Goal: Complete application form: Complete application form

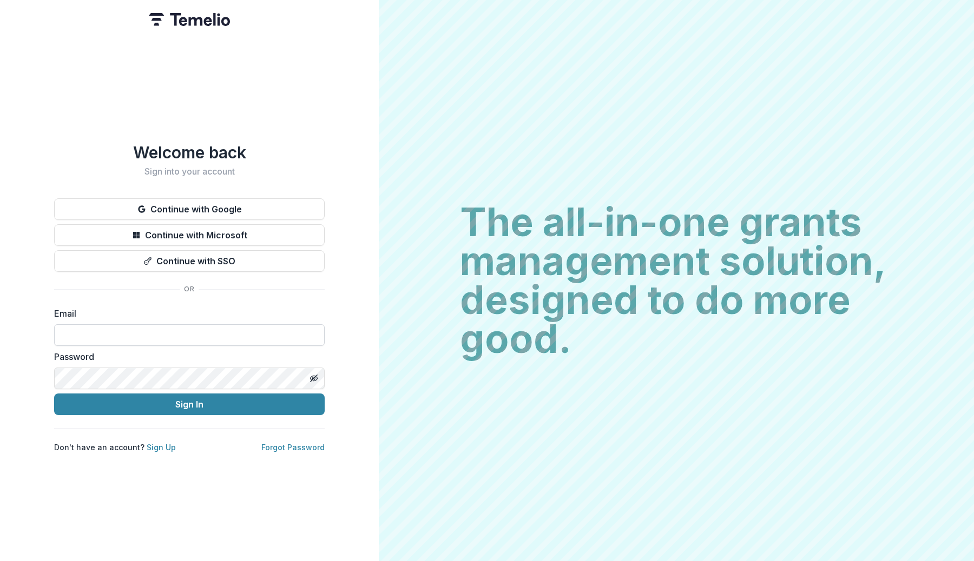
click at [195, 329] on input at bounding box center [189, 336] width 270 height 22
click at [209, 333] on input at bounding box center [189, 336] width 270 height 22
type input "**********"
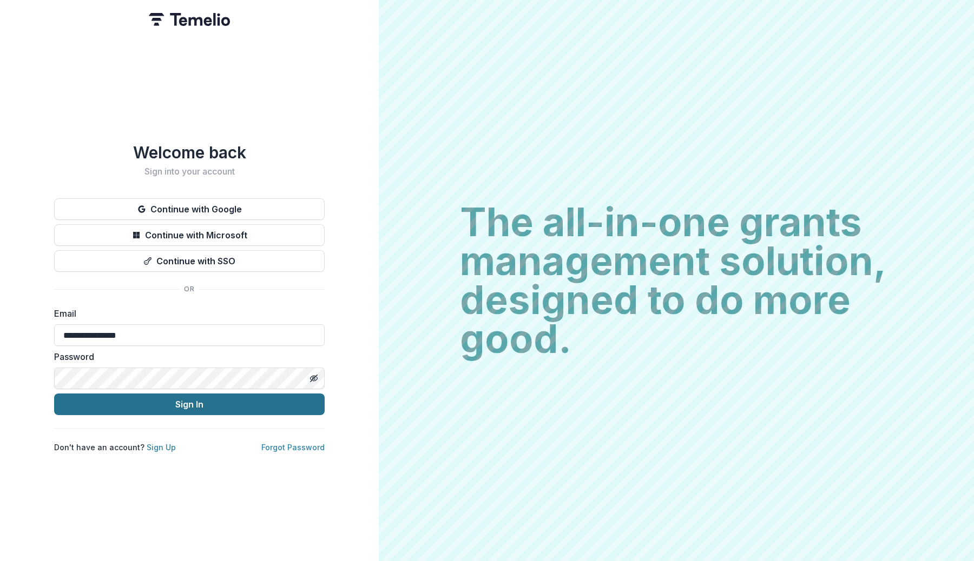
click at [180, 401] on button "Sign In" at bounding box center [189, 405] width 270 height 22
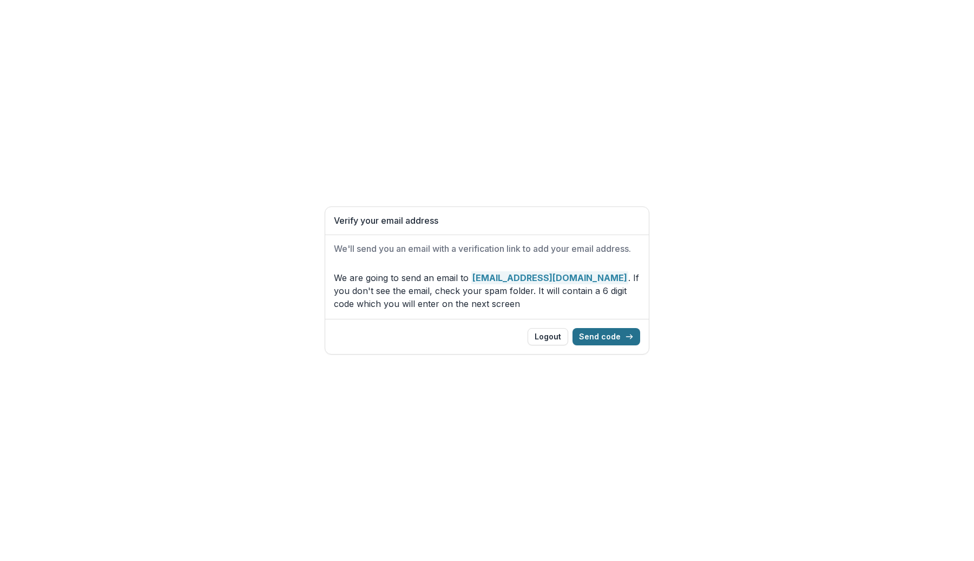
click at [602, 342] on button "Send code" at bounding box center [606, 336] width 68 height 17
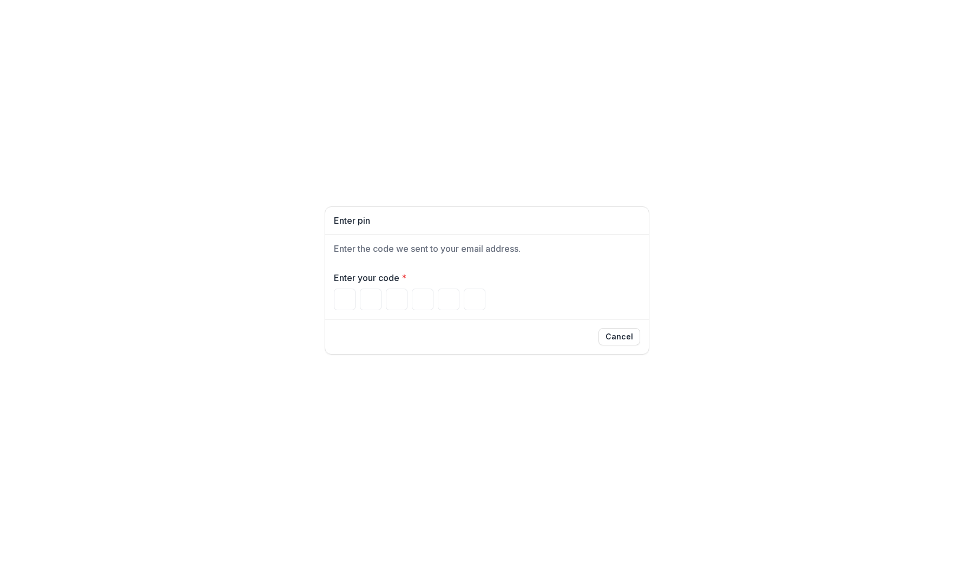
type input "*"
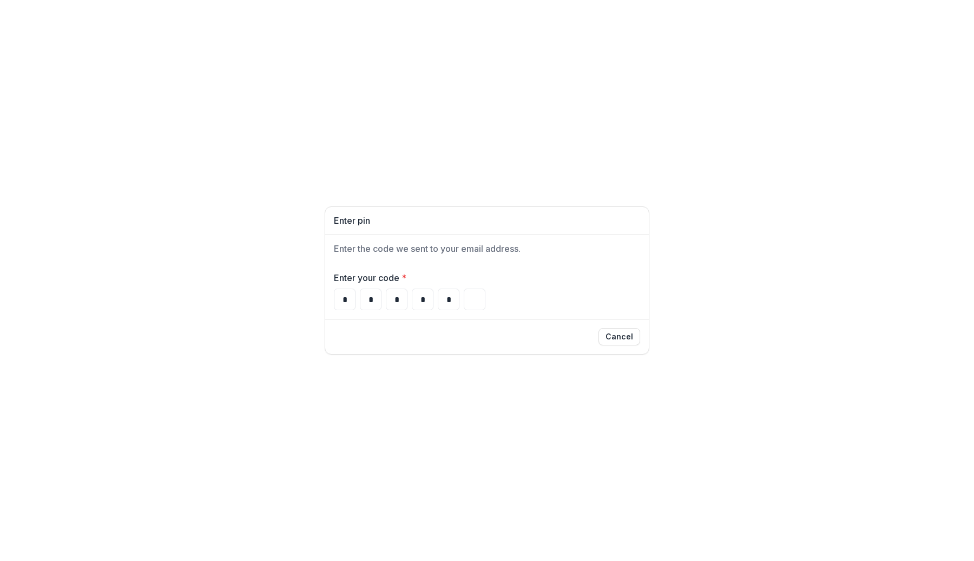
type input "*"
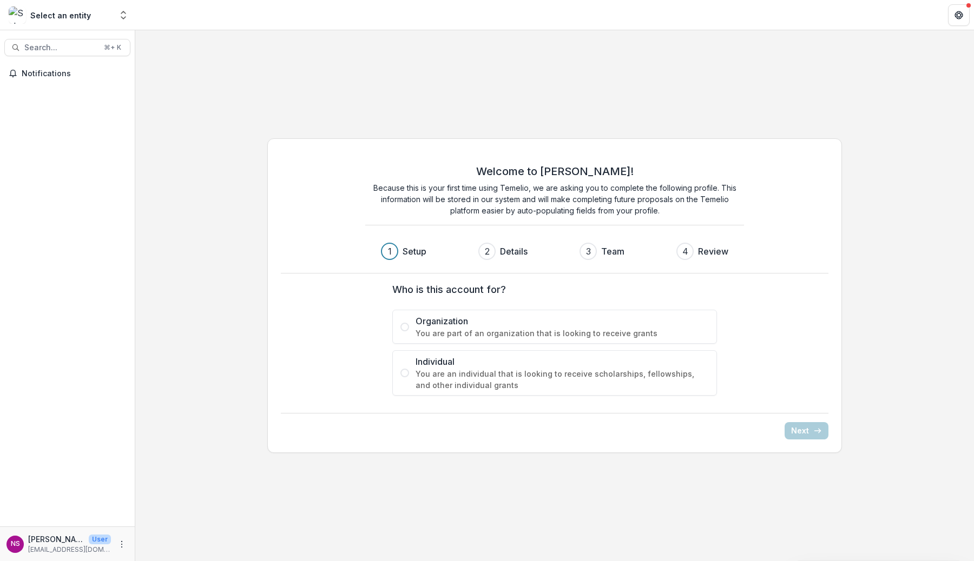
click at [405, 373] on span at bounding box center [404, 373] width 9 height 9
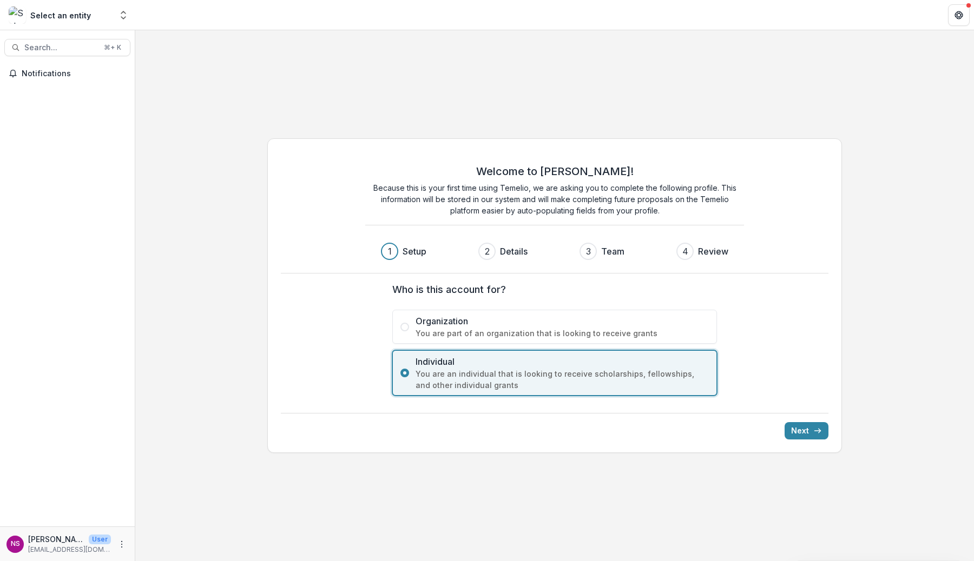
click at [790, 440] on div "Welcome to Temelio! Because this is your first time using Temelio, we are askin…" at bounding box center [554, 295] width 575 height 315
click at [801, 431] on button "Next" at bounding box center [806, 430] width 44 height 17
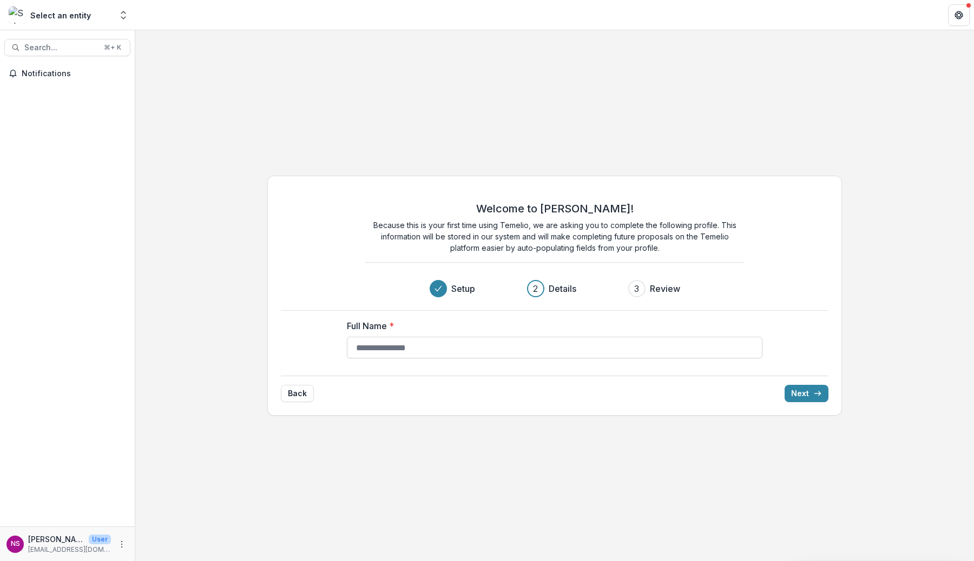
click at [538, 347] on input "Full Name *" at bounding box center [554, 348] width 415 height 22
type input "**********"
click at [797, 394] on button "Next" at bounding box center [806, 393] width 44 height 17
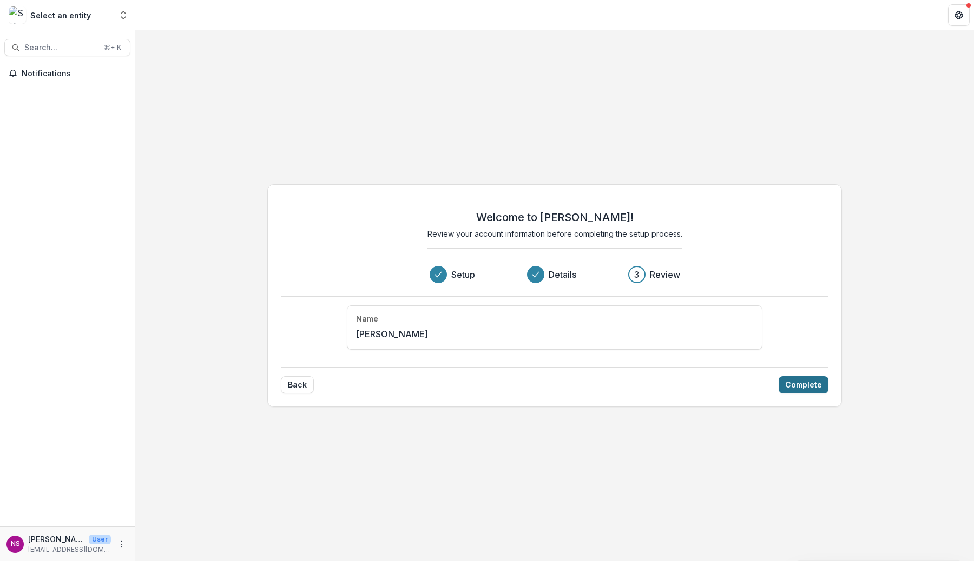
click at [804, 383] on button "Complete" at bounding box center [803, 384] width 50 height 17
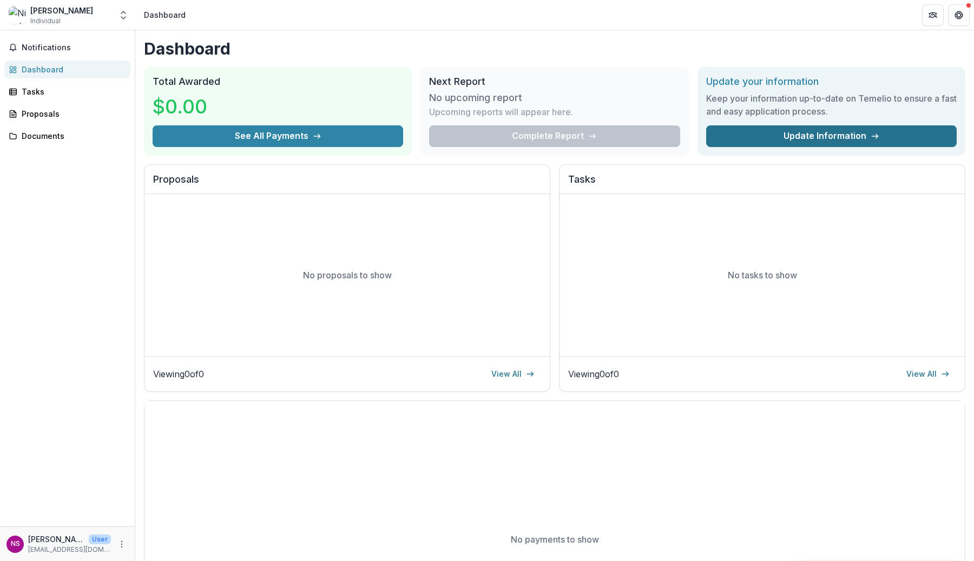
click at [774, 139] on link "Update Information" at bounding box center [831, 136] width 250 height 22
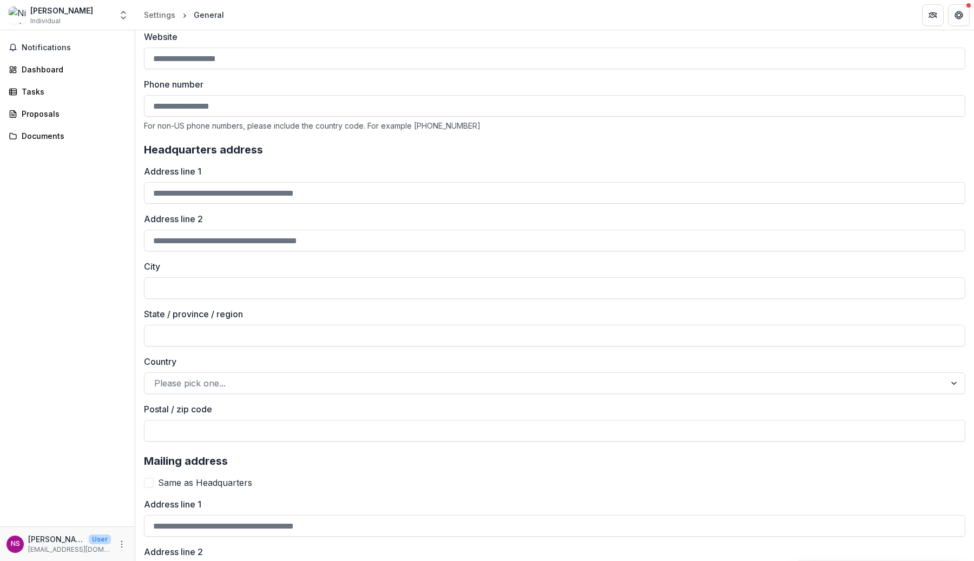
scroll to position [241, 0]
click at [42, 71] on div "Dashboard" at bounding box center [72, 69] width 100 height 11
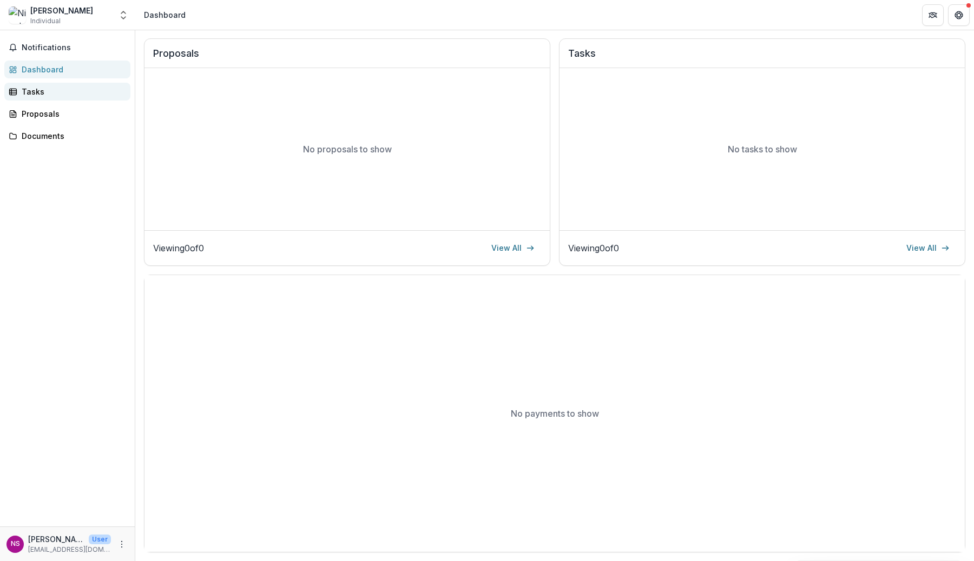
click at [42, 87] on div "Tasks" at bounding box center [72, 91] width 100 height 11
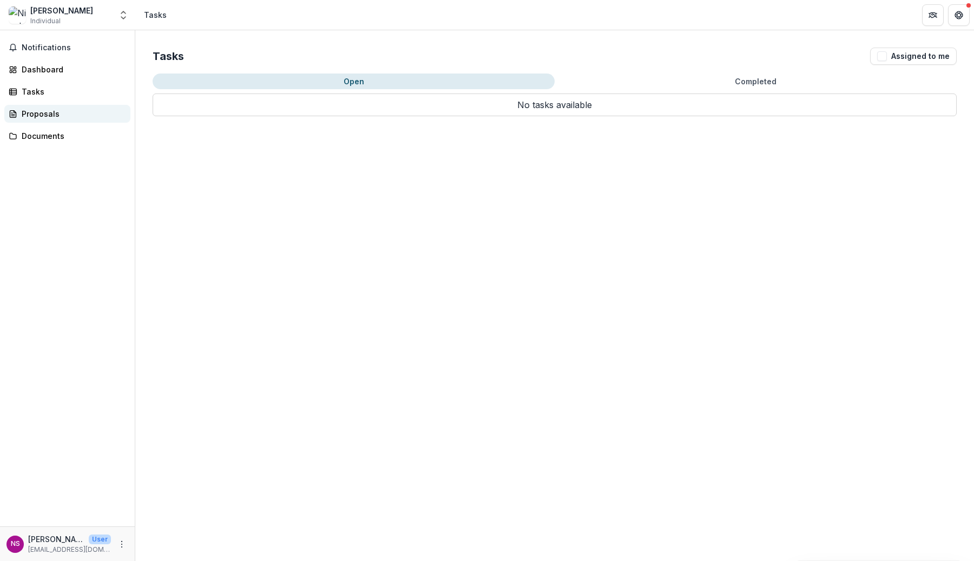
click at [42, 115] on div "Proposals" at bounding box center [72, 113] width 100 height 11
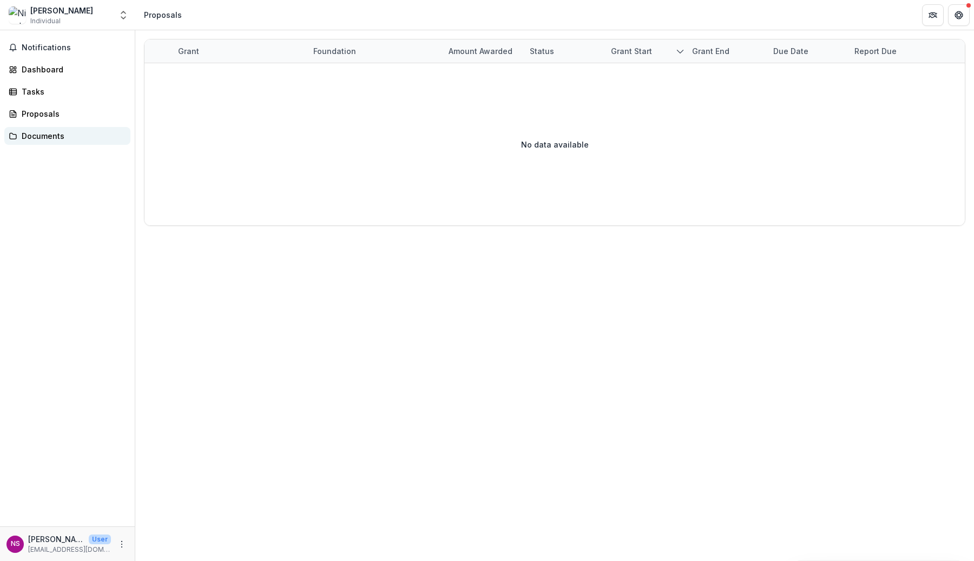
click at [44, 134] on div "Documents" at bounding box center [72, 135] width 100 height 11
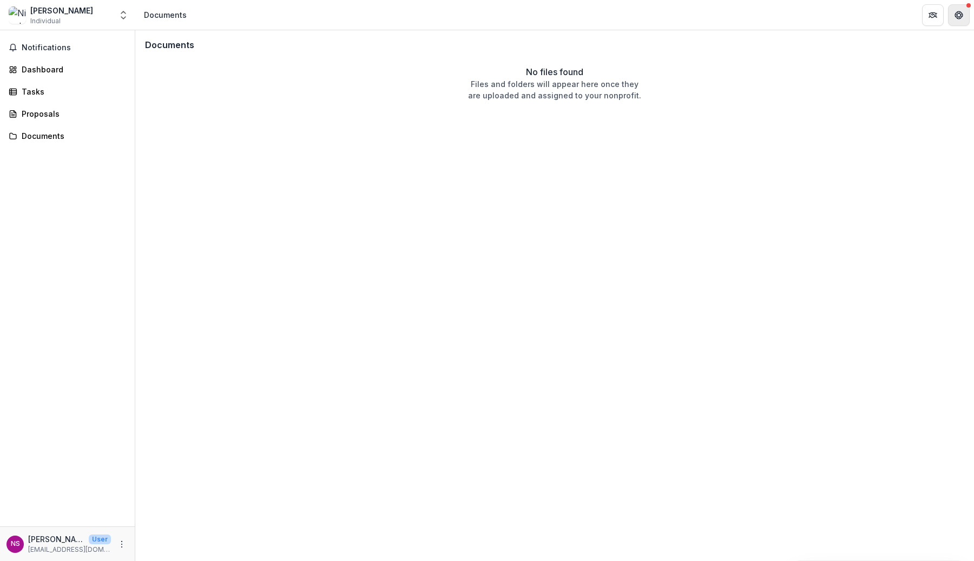
click at [959, 12] on icon "Get Help" at bounding box center [958, 12] width 3 height 2
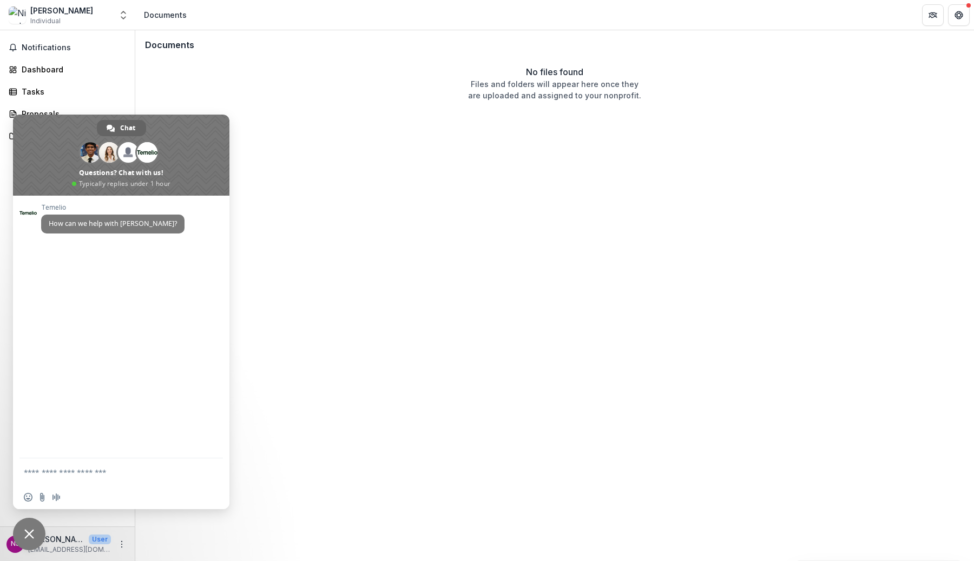
click at [410, 182] on div "Documents No files found Files and folders will appear here once they are uploa…" at bounding box center [554, 295] width 838 height 531
click at [429, 244] on div "Documents No files found Files and folders will appear here once they are uploa…" at bounding box center [554, 295] width 838 height 531
click at [459, 122] on div "Documents No files found Files and folders will appear here once they are uploa…" at bounding box center [554, 295] width 838 height 531
click at [50, 50] on span "Notifications" at bounding box center [74, 47] width 104 height 9
click at [54, 71] on div "Dashboard" at bounding box center [72, 69] width 100 height 11
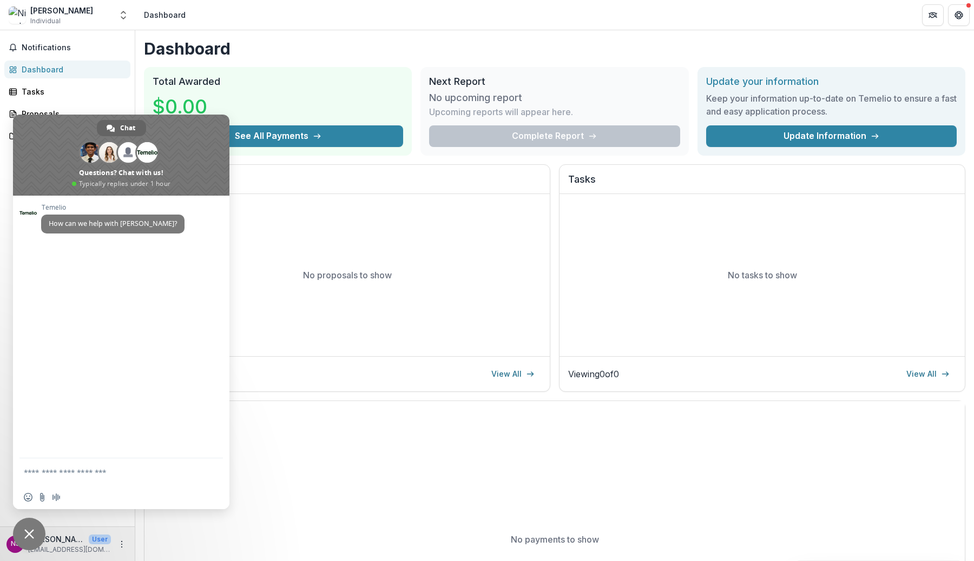
click at [711, 202] on div "No tasks to show" at bounding box center [761, 275] width 405 height 162
click at [28, 531] on span "Close chat" at bounding box center [29, 534] width 10 height 10
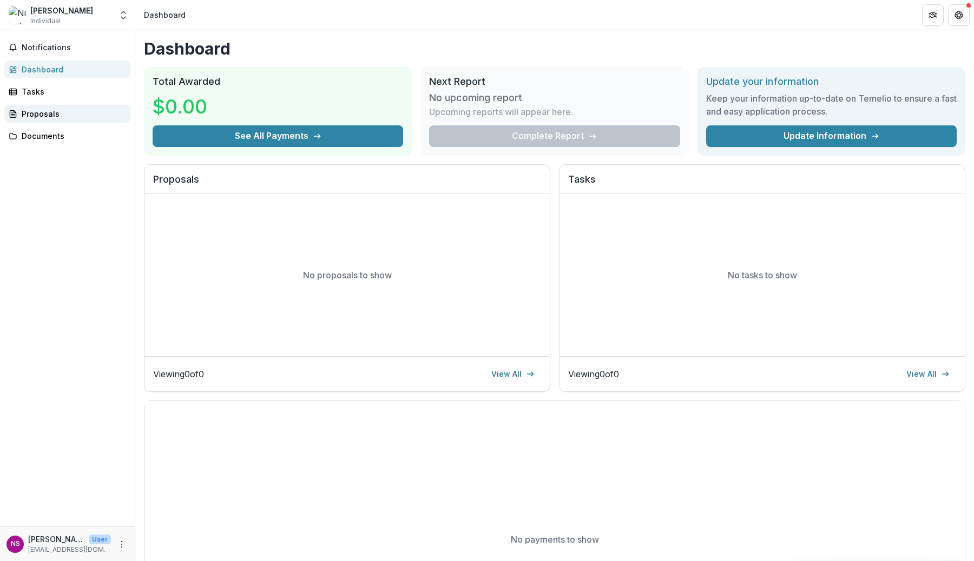
click at [65, 117] on div "Proposals" at bounding box center [72, 113] width 100 height 11
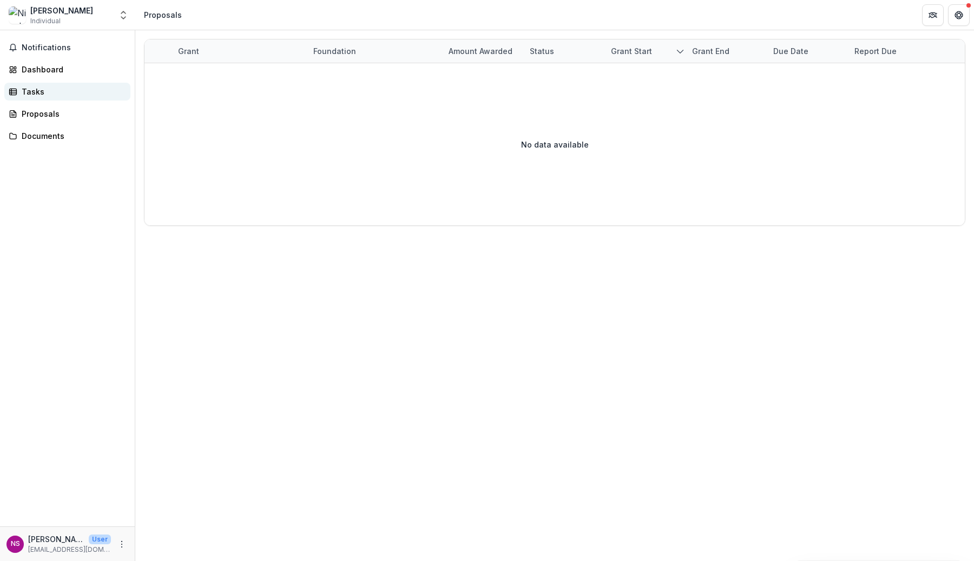
click at [29, 94] on div "Tasks" at bounding box center [72, 91] width 100 height 11
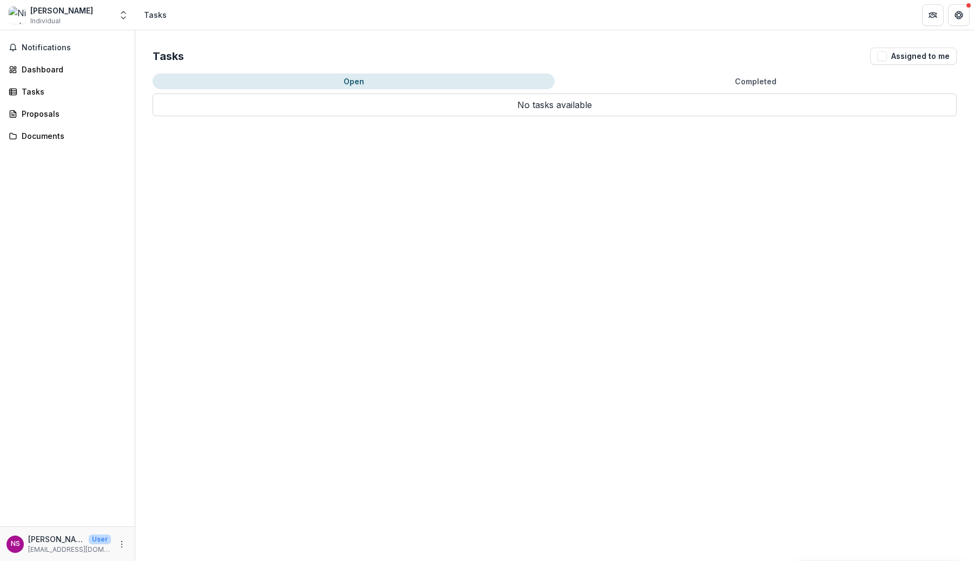
click at [353, 82] on button "Open" at bounding box center [354, 82] width 402 height 16
click at [392, 77] on button "Open" at bounding box center [354, 82] width 402 height 16
click at [49, 139] on div "Documents" at bounding box center [72, 135] width 100 height 11
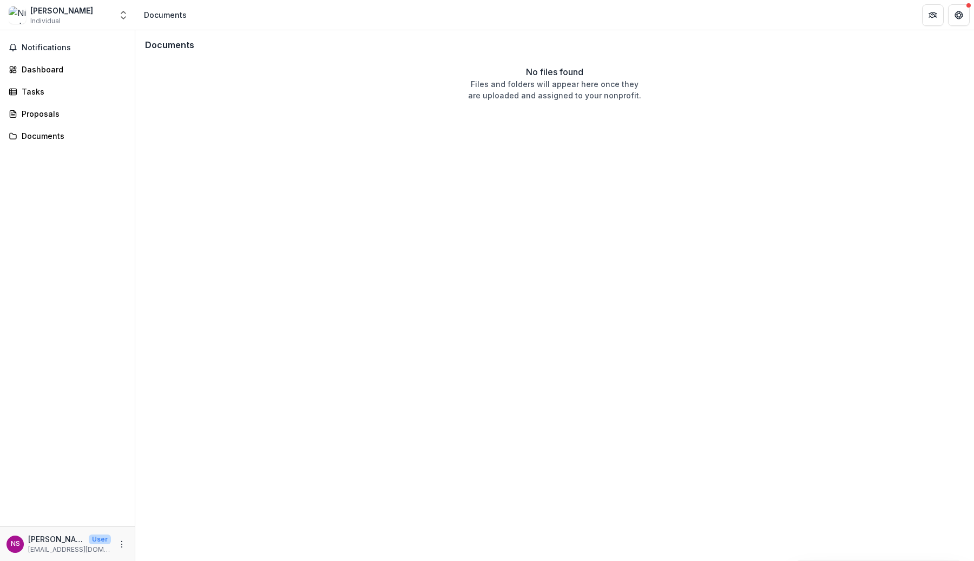
click at [13, 16] on img at bounding box center [17, 14] width 17 height 17
click at [25, 15] on img at bounding box center [17, 14] width 17 height 17
click at [18, 16] on img at bounding box center [17, 14] width 17 height 17
click at [962, 17] on icon "Get Help" at bounding box center [958, 15] width 9 height 9
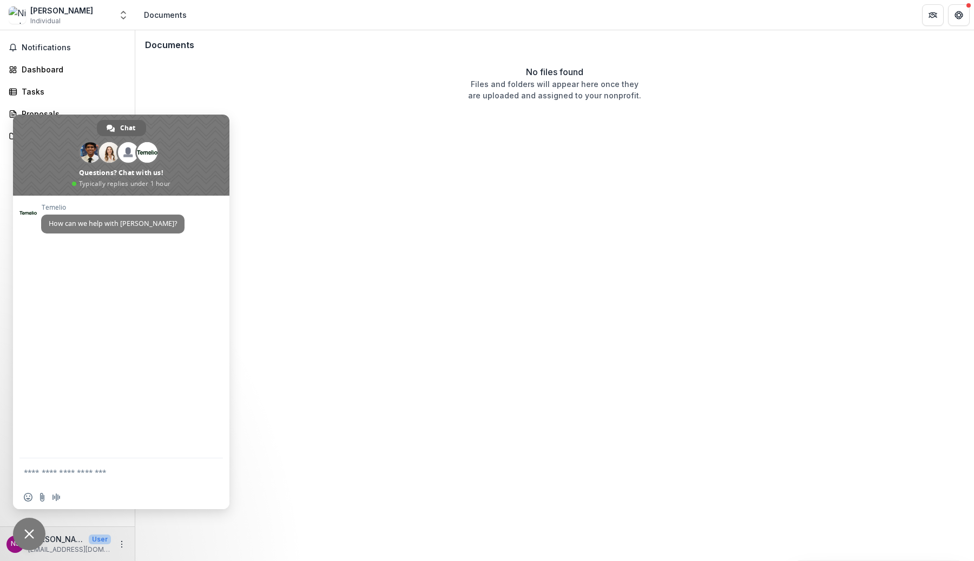
click at [30, 533] on span "Close chat" at bounding box center [29, 534] width 10 height 10
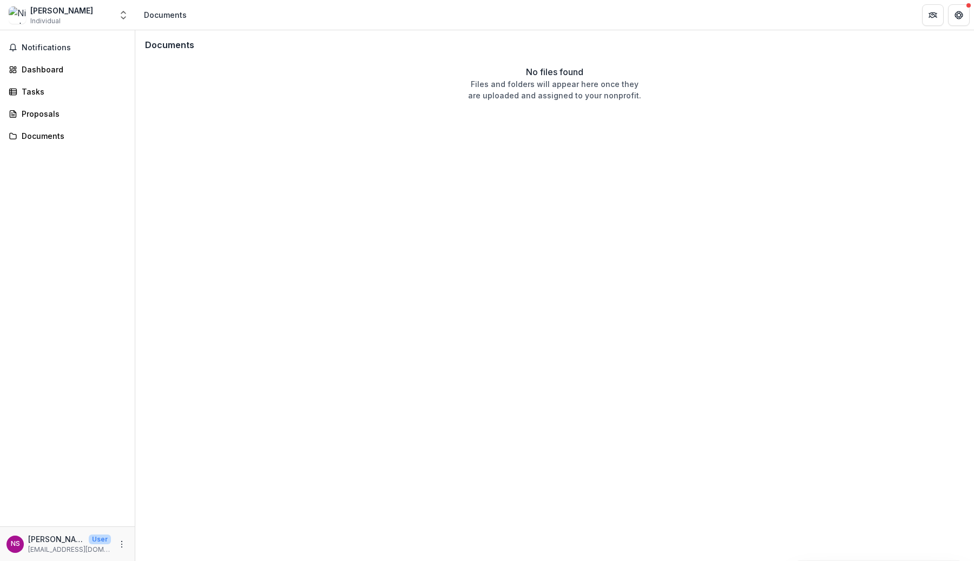
click at [50, 556] on div "NS Nicolas Shealy User shealyn@chop.edu" at bounding box center [67, 544] width 135 height 35
click at [124, 541] on icon "More" at bounding box center [121, 544] width 9 height 9
click at [165, 525] on link "Settings" at bounding box center [193, 522] width 116 height 18
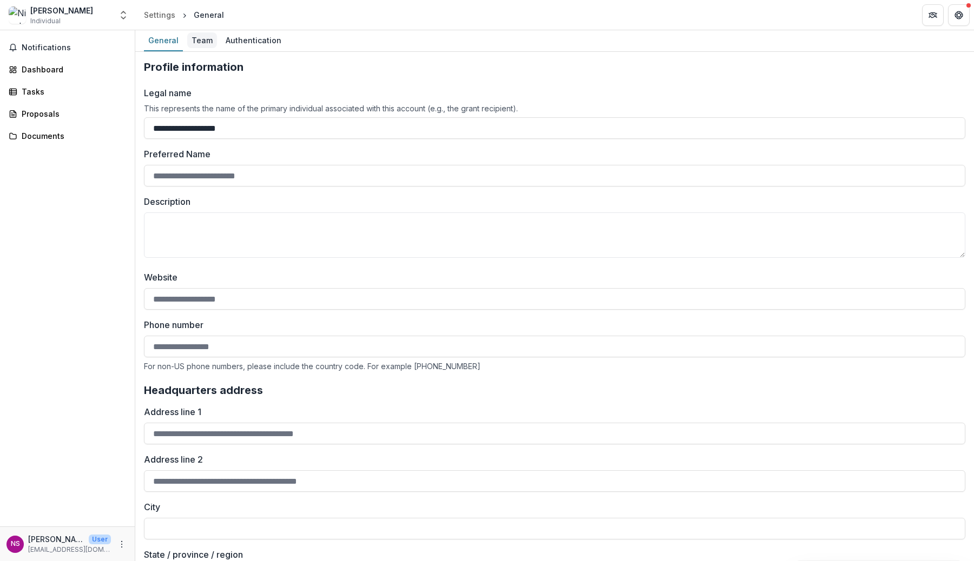
click at [202, 47] on div "Team" at bounding box center [202, 40] width 30 height 16
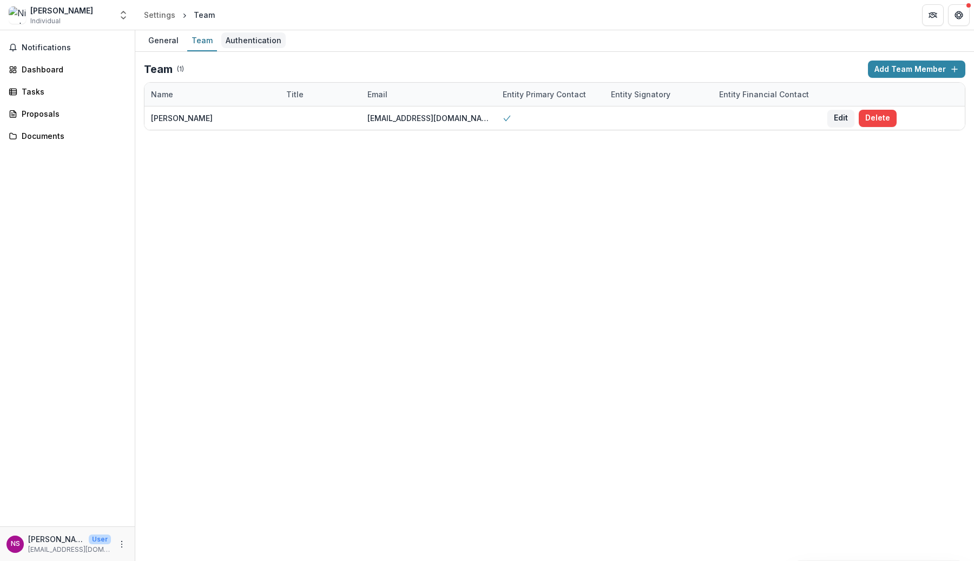
click at [262, 36] on div "Authentication" at bounding box center [253, 40] width 64 height 16
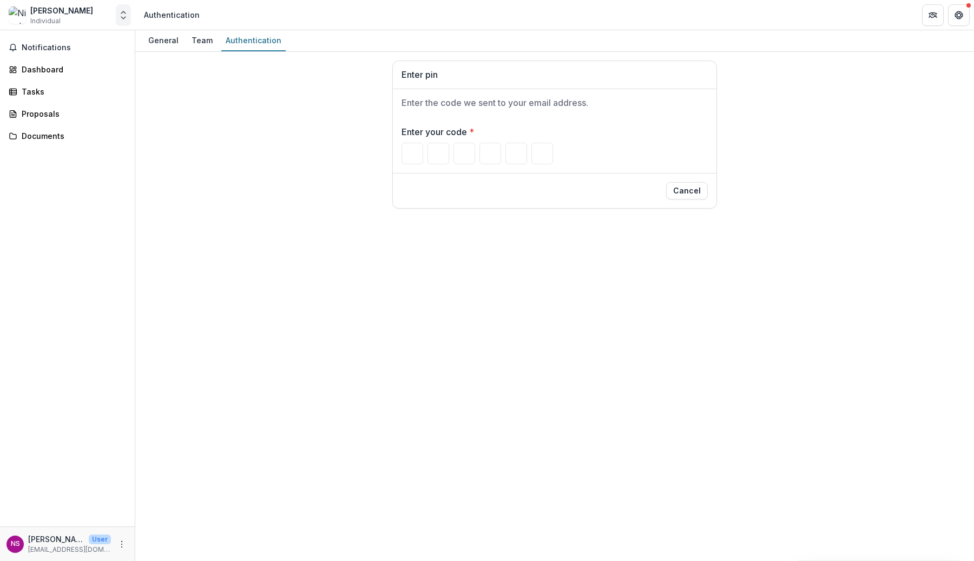
click at [125, 15] on icon "Open entity switcher" at bounding box center [123, 15] width 11 height 11
click at [73, 84] on link "Team Settings" at bounding box center [68, 83] width 130 height 18
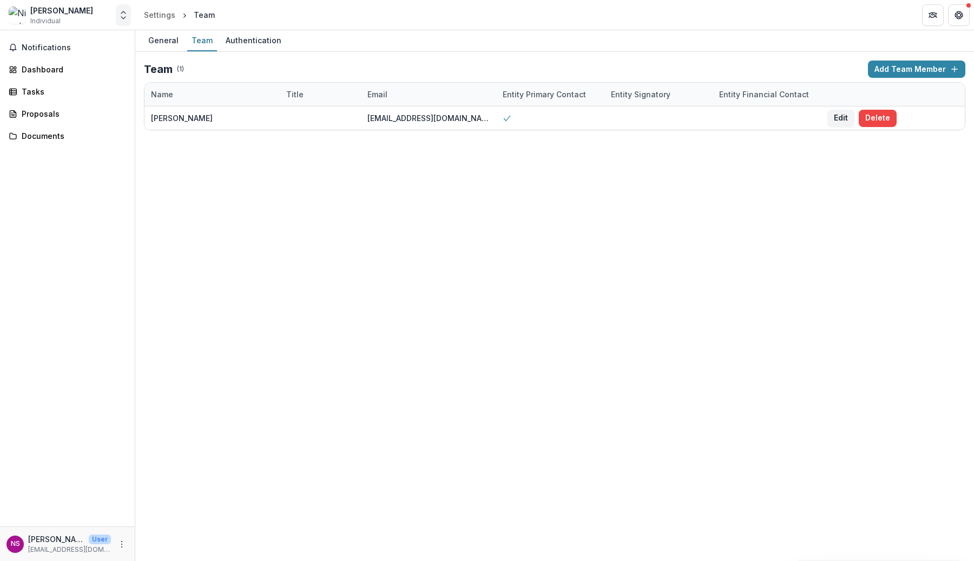
click at [116, 12] on button "Open entity switcher" at bounding box center [123, 15] width 15 height 22
click at [75, 101] on link "Settings" at bounding box center [68, 100] width 130 height 18
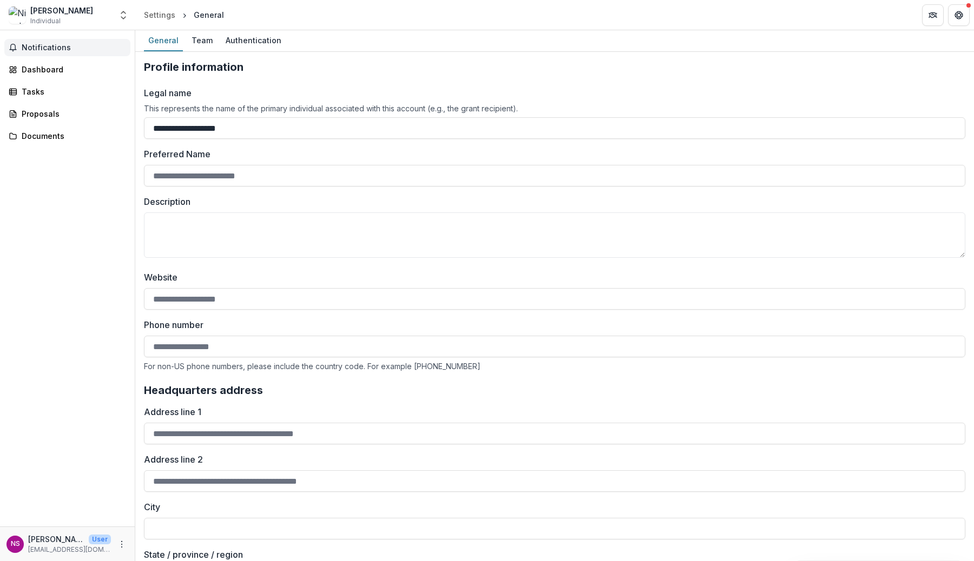
click at [80, 47] on span "Notifications" at bounding box center [74, 47] width 104 height 9
click at [80, 63] on link "Dashboard" at bounding box center [67, 70] width 126 height 18
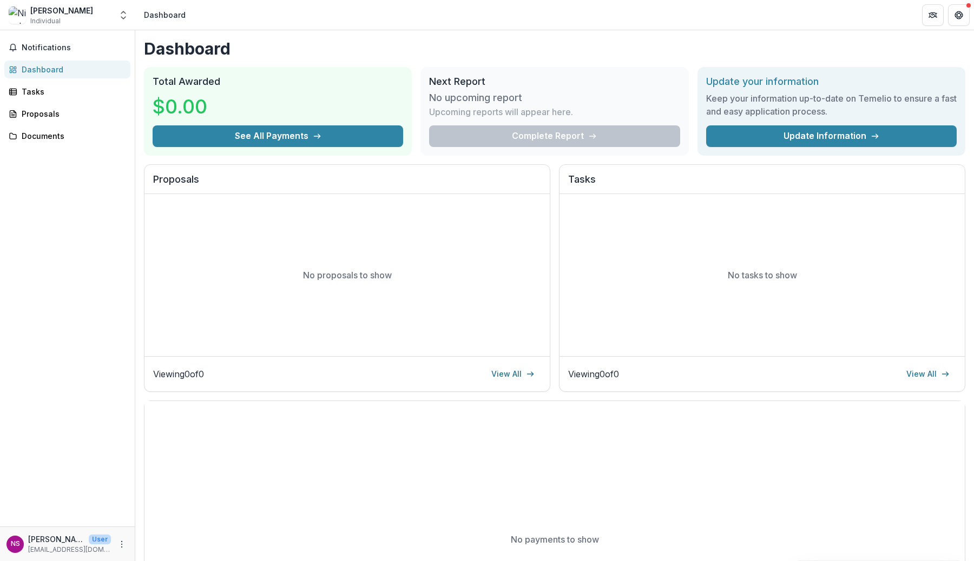
scroll to position [126, 0]
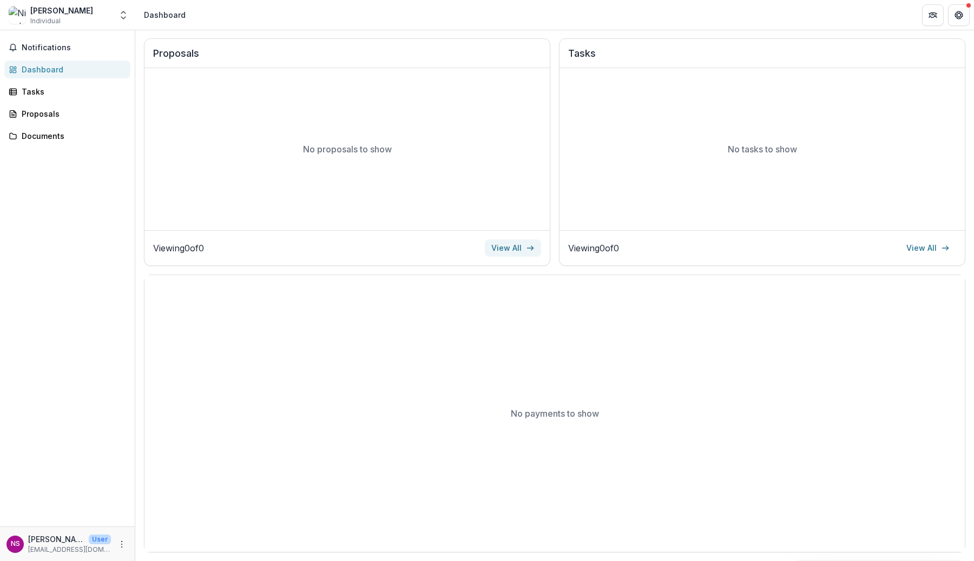
click at [515, 242] on link "View All" at bounding box center [513, 248] width 56 height 17
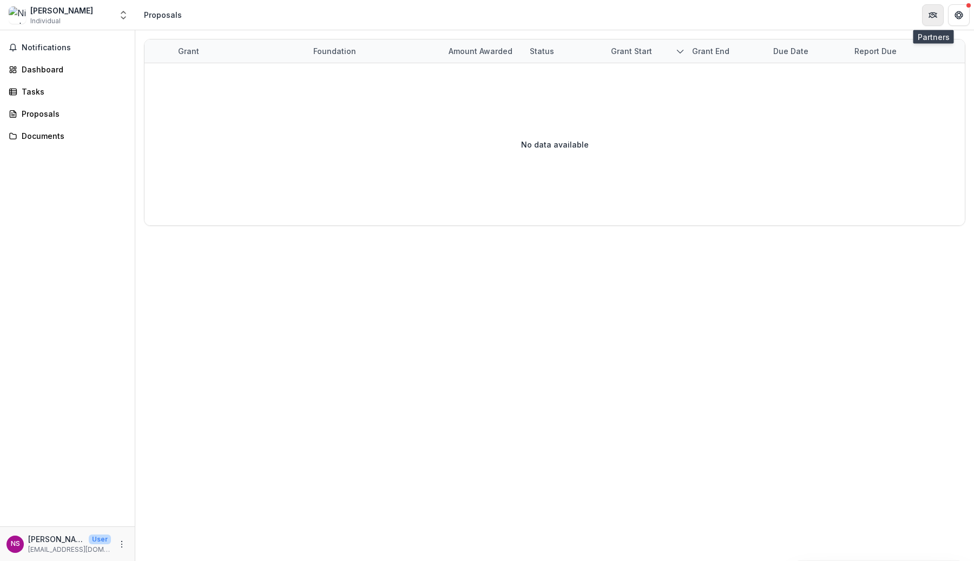
click at [932, 12] on icon "Partners" at bounding box center [933, 13] width 4 height 3
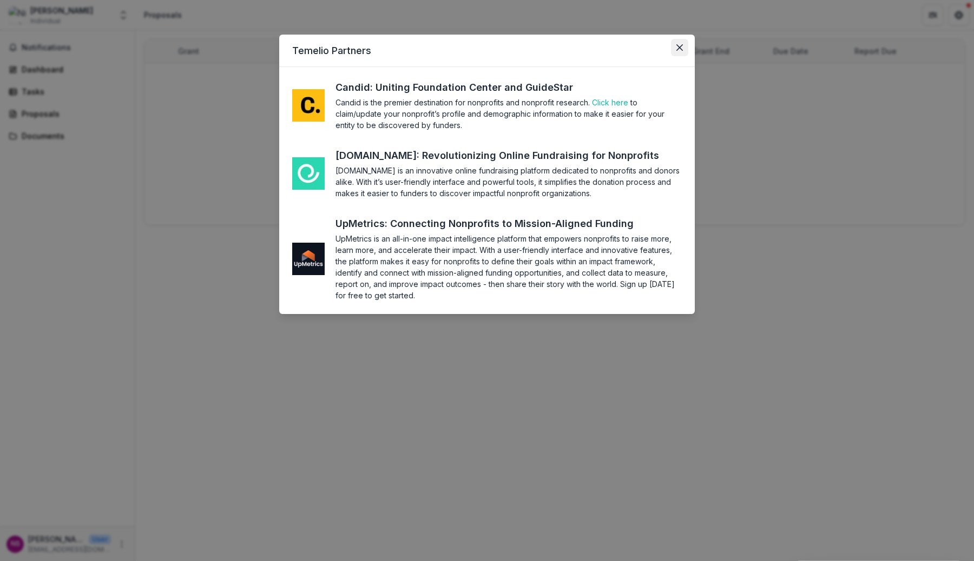
click at [684, 46] on button "Close" at bounding box center [679, 47] width 17 height 17
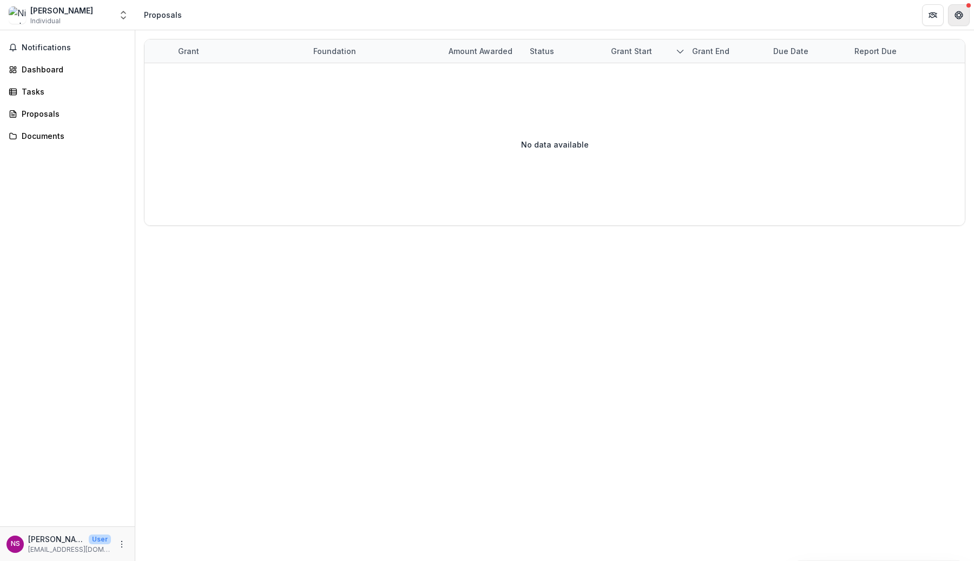
click at [966, 15] on button "Get Help" at bounding box center [959, 15] width 22 height 22
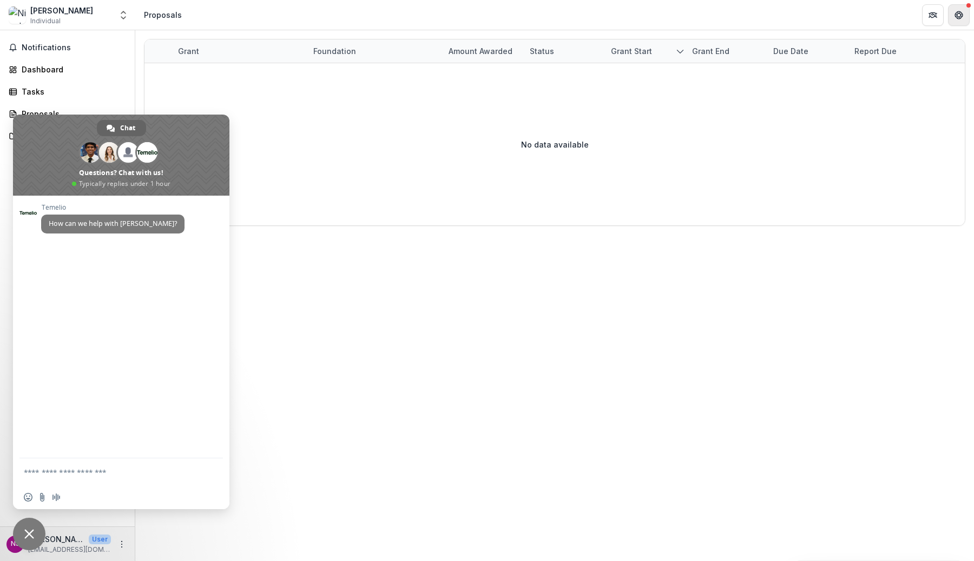
click at [966, 15] on button "Get Help" at bounding box center [959, 15] width 22 height 22
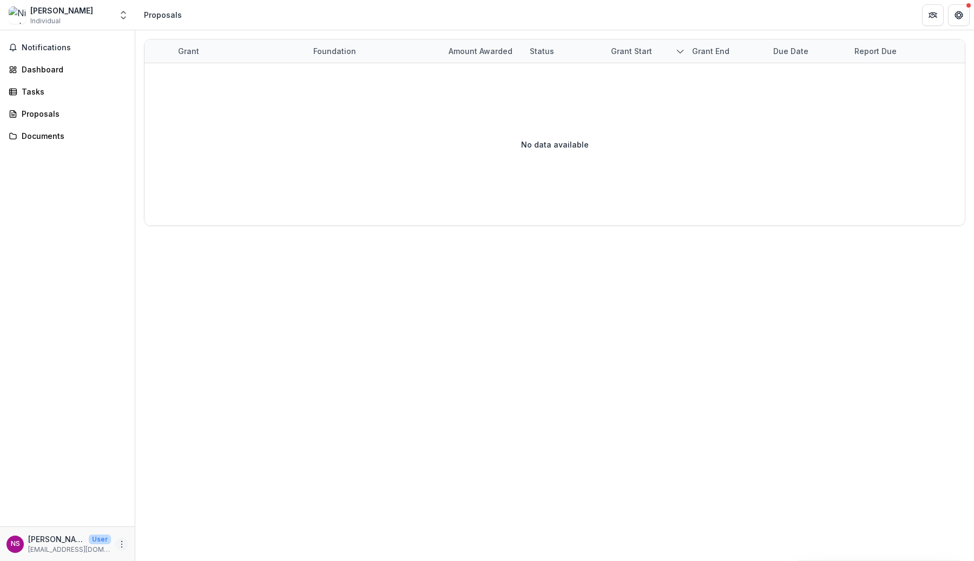
click at [116, 541] on button "More" at bounding box center [121, 544] width 13 height 13
click at [153, 539] on button "Logout" at bounding box center [193, 540] width 116 height 18
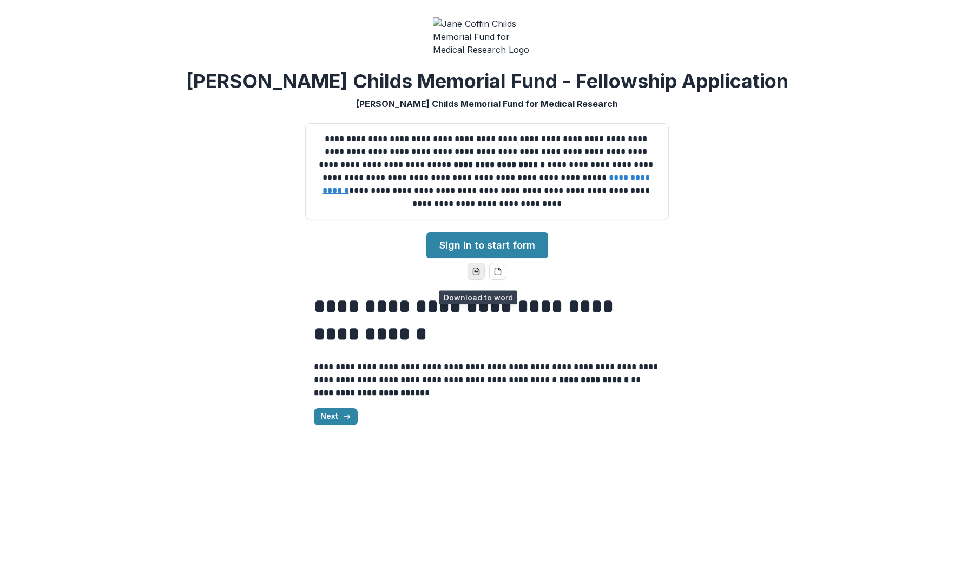
click at [478, 276] on icon "word-download" at bounding box center [476, 271] width 9 height 9
click at [508, 251] on link "Sign in to start form" at bounding box center [487, 246] width 122 height 26
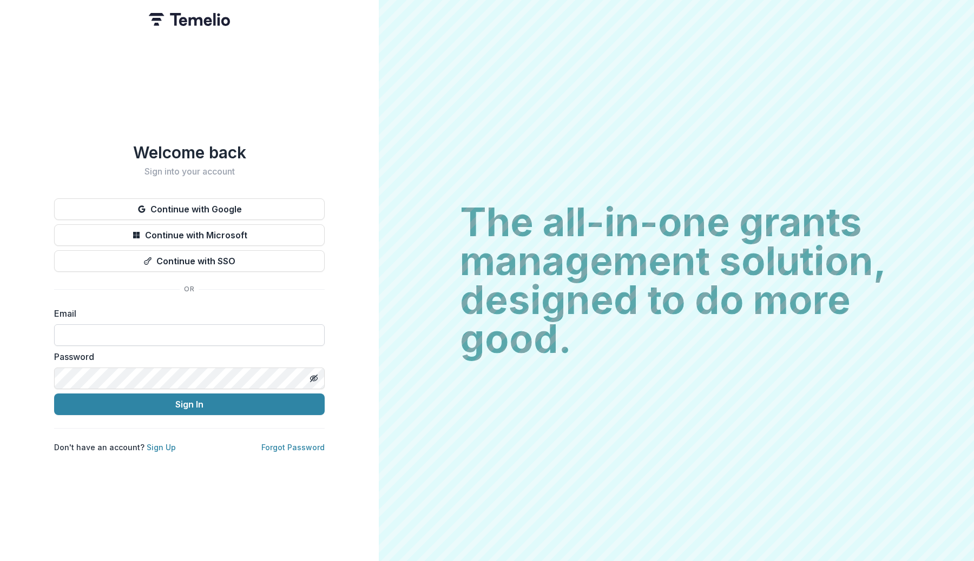
click at [219, 335] on input at bounding box center [189, 336] width 270 height 22
click at [199, 332] on input at bounding box center [189, 336] width 270 height 22
type input "**********"
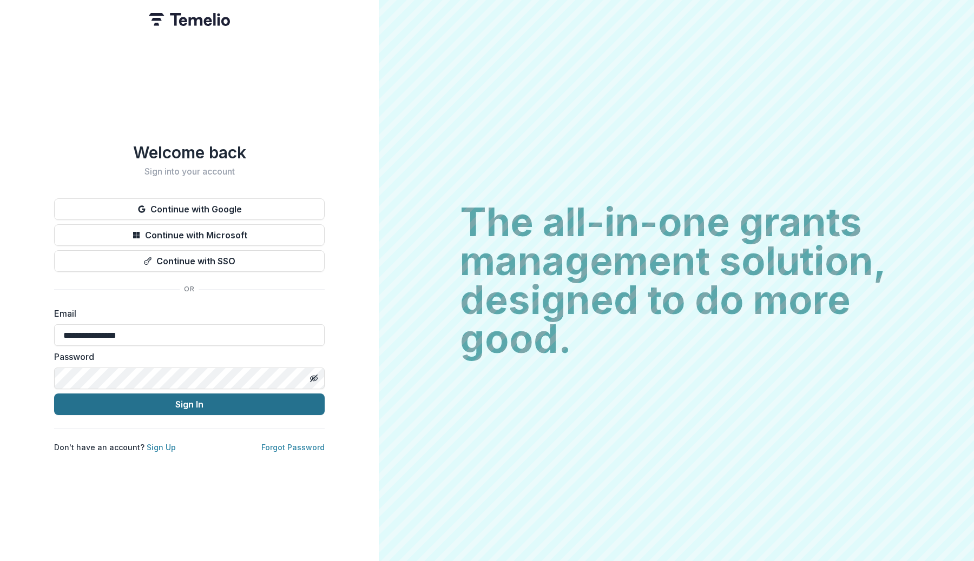
click at [183, 409] on button "Sign In" at bounding box center [189, 405] width 270 height 22
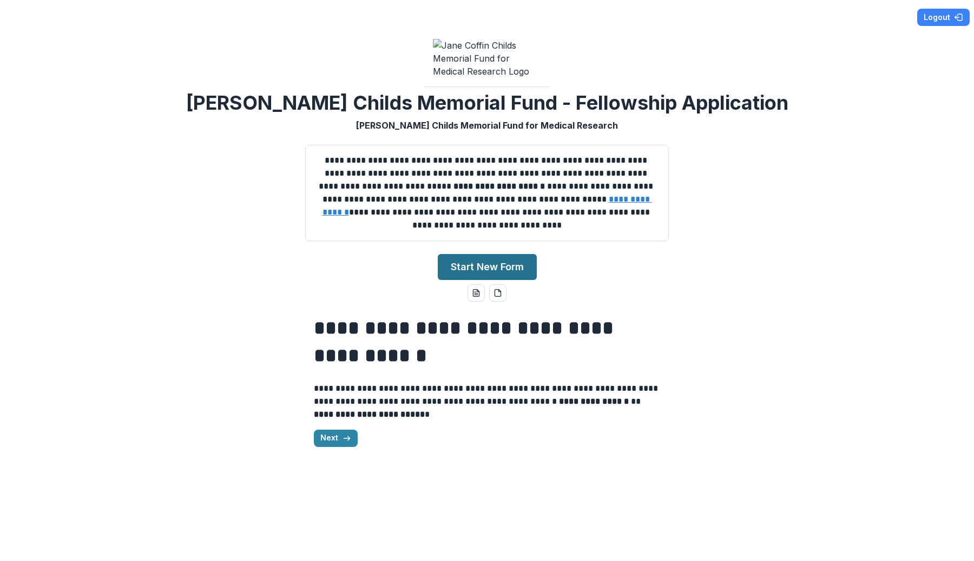
click at [507, 276] on button "Start New Form" at bounding box center [487, 267] width 99 height 26
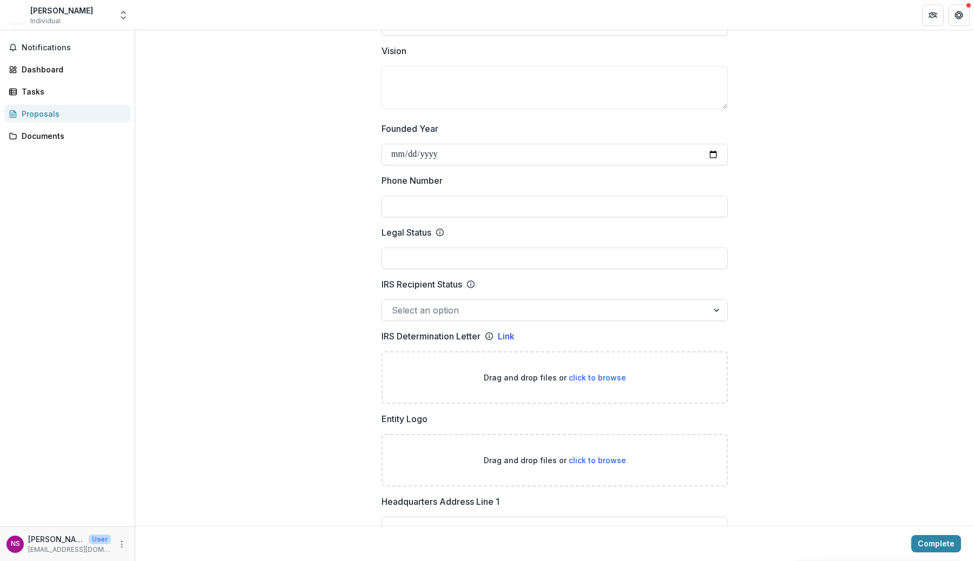
scroll to position [386, 0]
click at [532, 149] on input "Founded Year" at bounding box center [554, 153] width 346 height 22
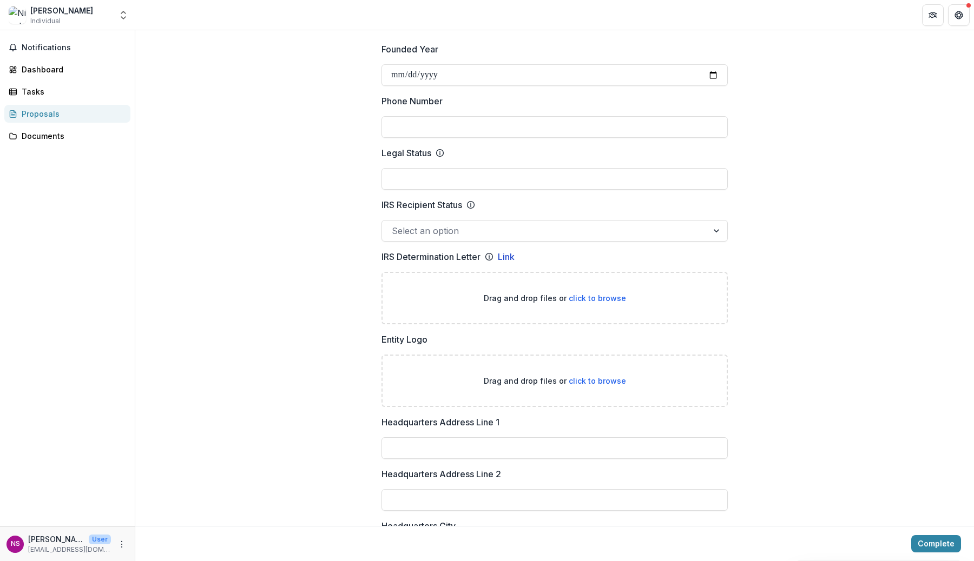
scroll to position [537, 0]
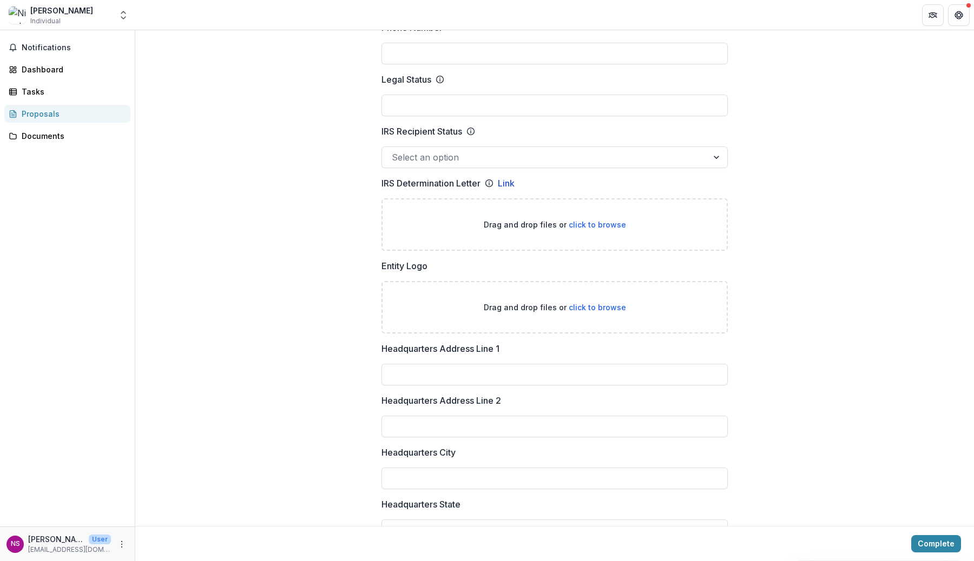
click at [516, 162] on div at bounding box center [545, 157] width 306 height 15
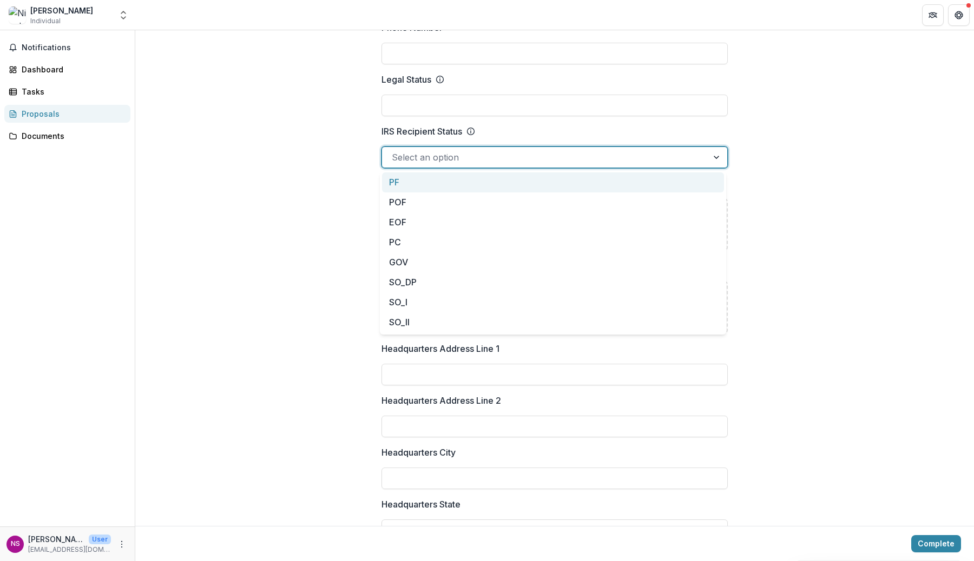
click at [517, 156] on div at bounding box center [545, 157] width 306 height 15
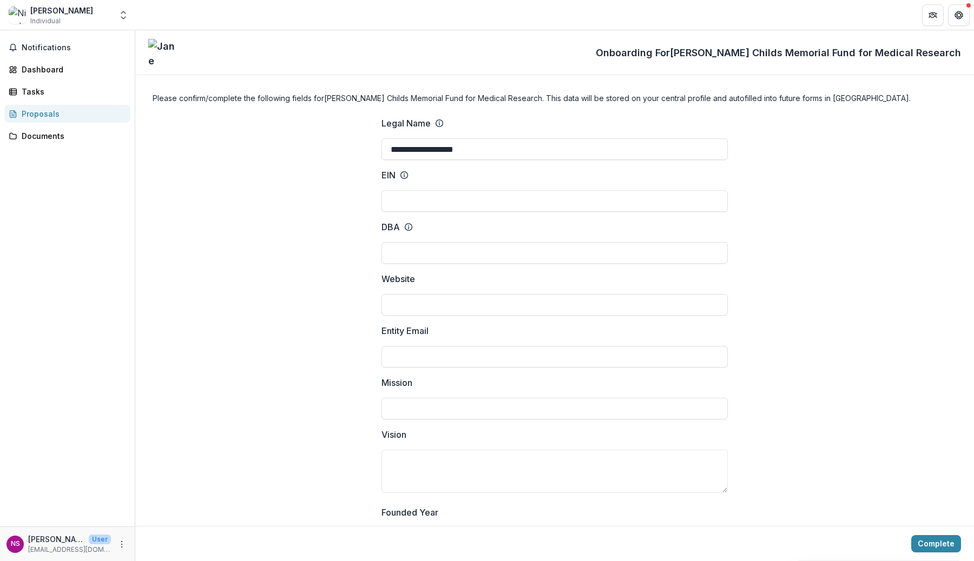
scroll to position [1, 0]
